Goal: Transaction & Acquisition: Purchase product/service

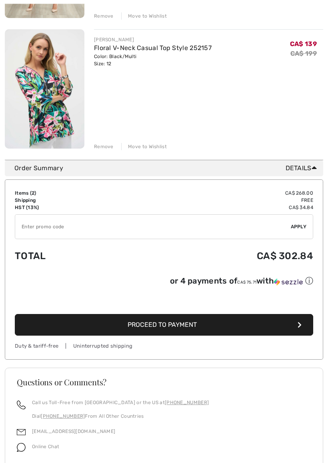
scroll to position [221, 0]
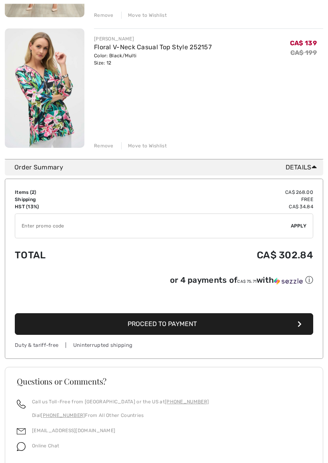
click at [164, 324] on span "Proceed to Payment" at bounding box center [162, 324] width 69 height 8
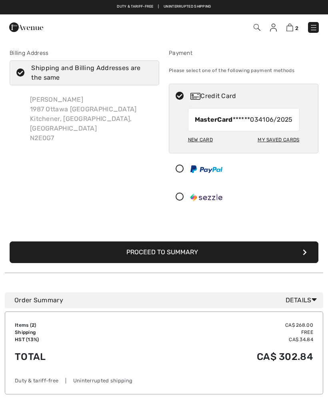
checkbox input "true"
click at [169, 258] on button "Proceed to Summary" at bounding box center [164, 252] width 309 height 22
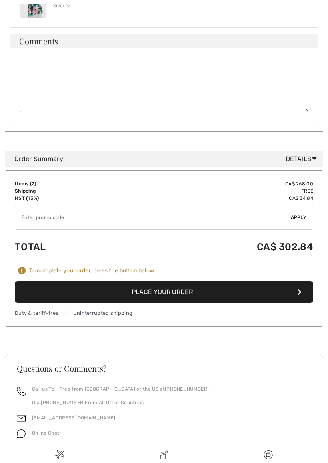
click at [164, 281] on button "Place Your Order" at bounding box center [164, 292] width 299 height 22
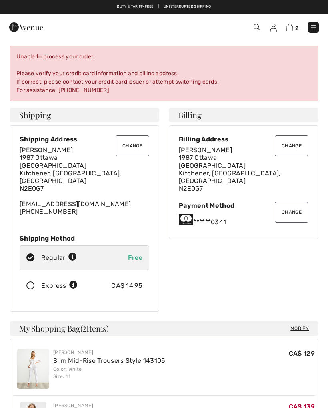
click at [294, 202] on button "Change" at bounding box center [292, 212] width 34 height 21
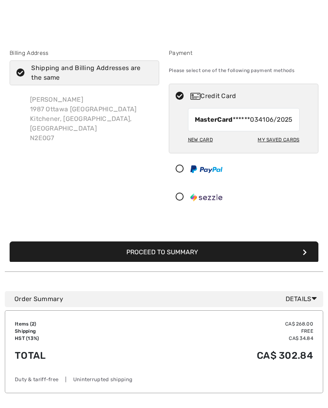
scroll to position [15, 0]
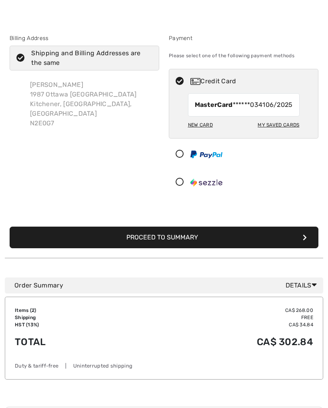
click at [200, 132] on div "New Card" at bounding box center [200, 125] width 25 height 14
radio input "true"
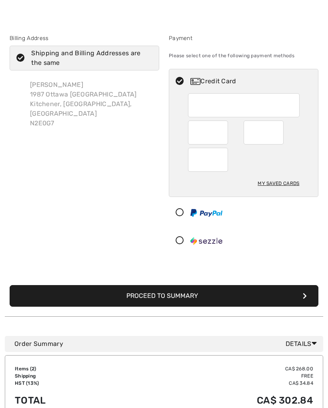
click at [180, 293] on button "Proceed to Summary" at bounding box center [164, 296] width 309 height 22
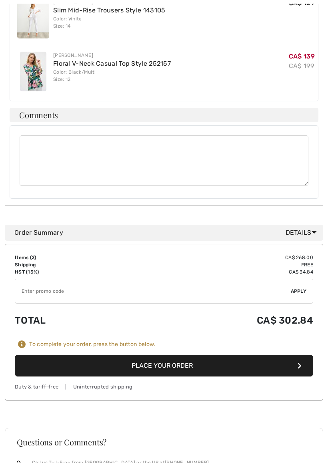
scroll to position [288, 0]
click at [175, 355] on button "Place Your Order" at bounding box center [164, 366] width 299 height 22
